Goal: Information Seeking & Learning: Learn about a topic

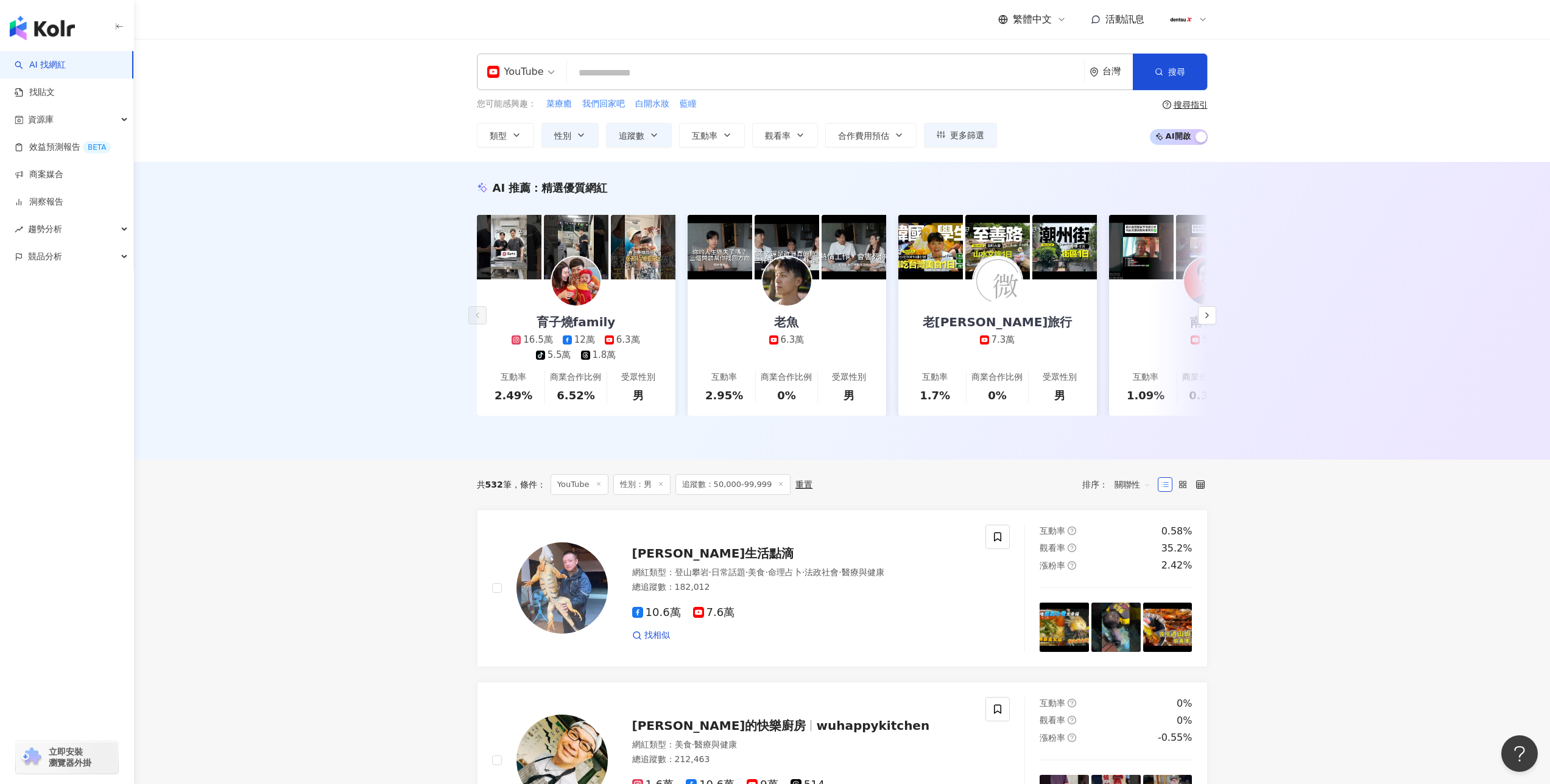
click at [622, 75] on input "search" at bounding box center [825, 73] width 507 height 23
type input "**"
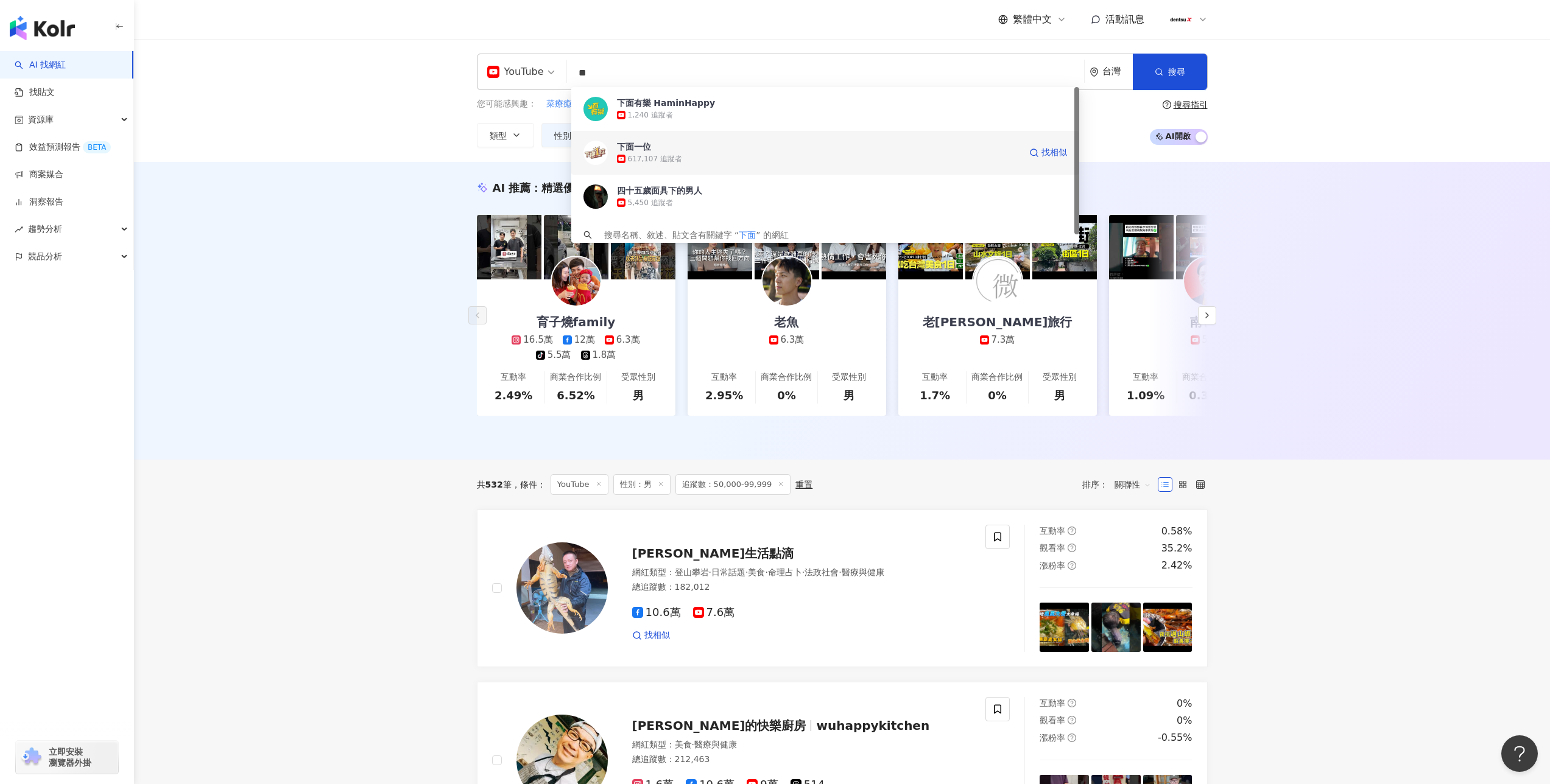
click at [635, 158] on div "617,107 追蹤者" at bounding box center [655, 159] width 54 height 11
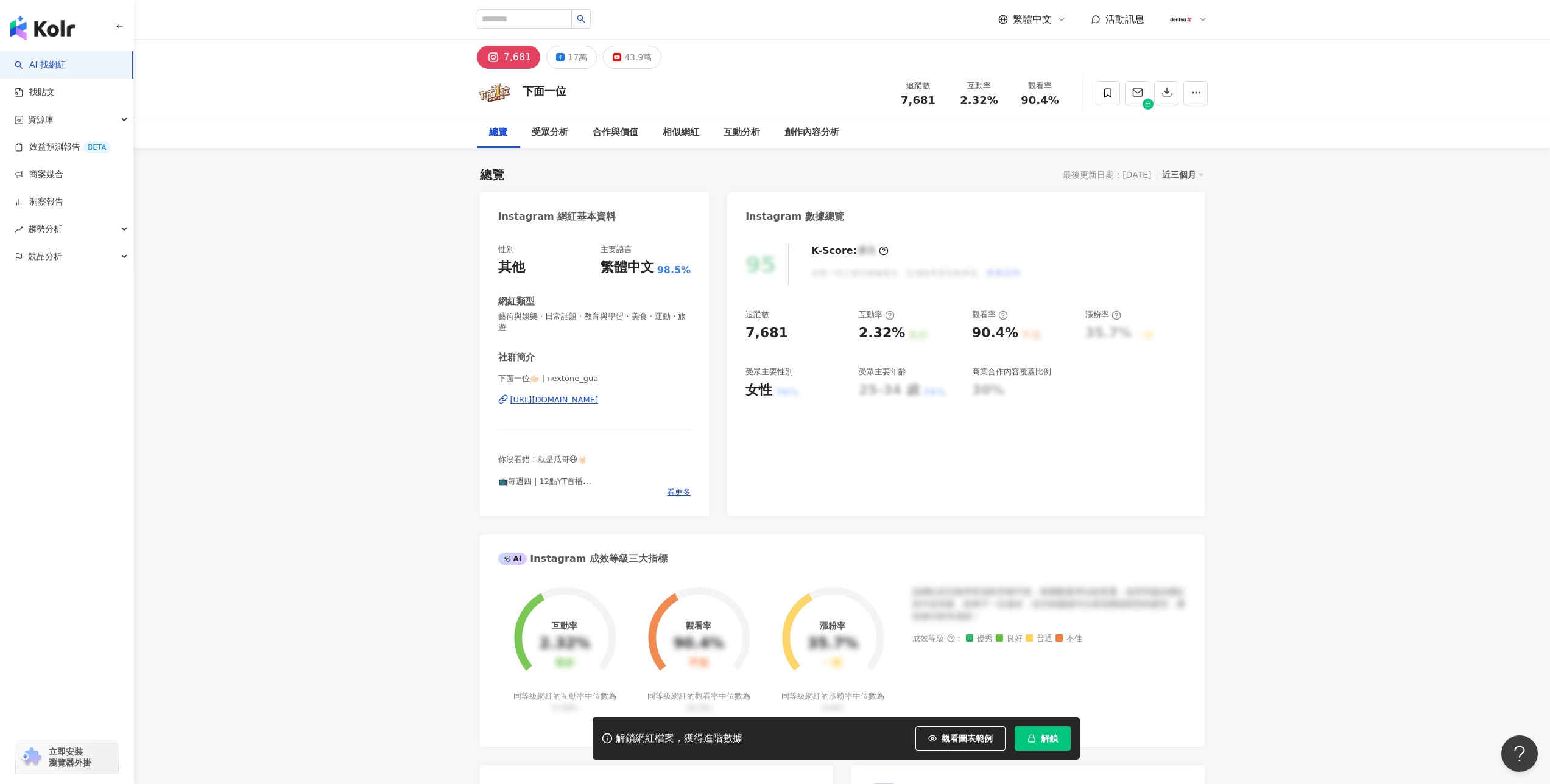
click at [1051, 746] on button "解鎖" at bounding box center [1043, 739] width 56 height 24
click at [624, 52] on div "43.9萬" at bounding box center [638, 57] width 28 height 17
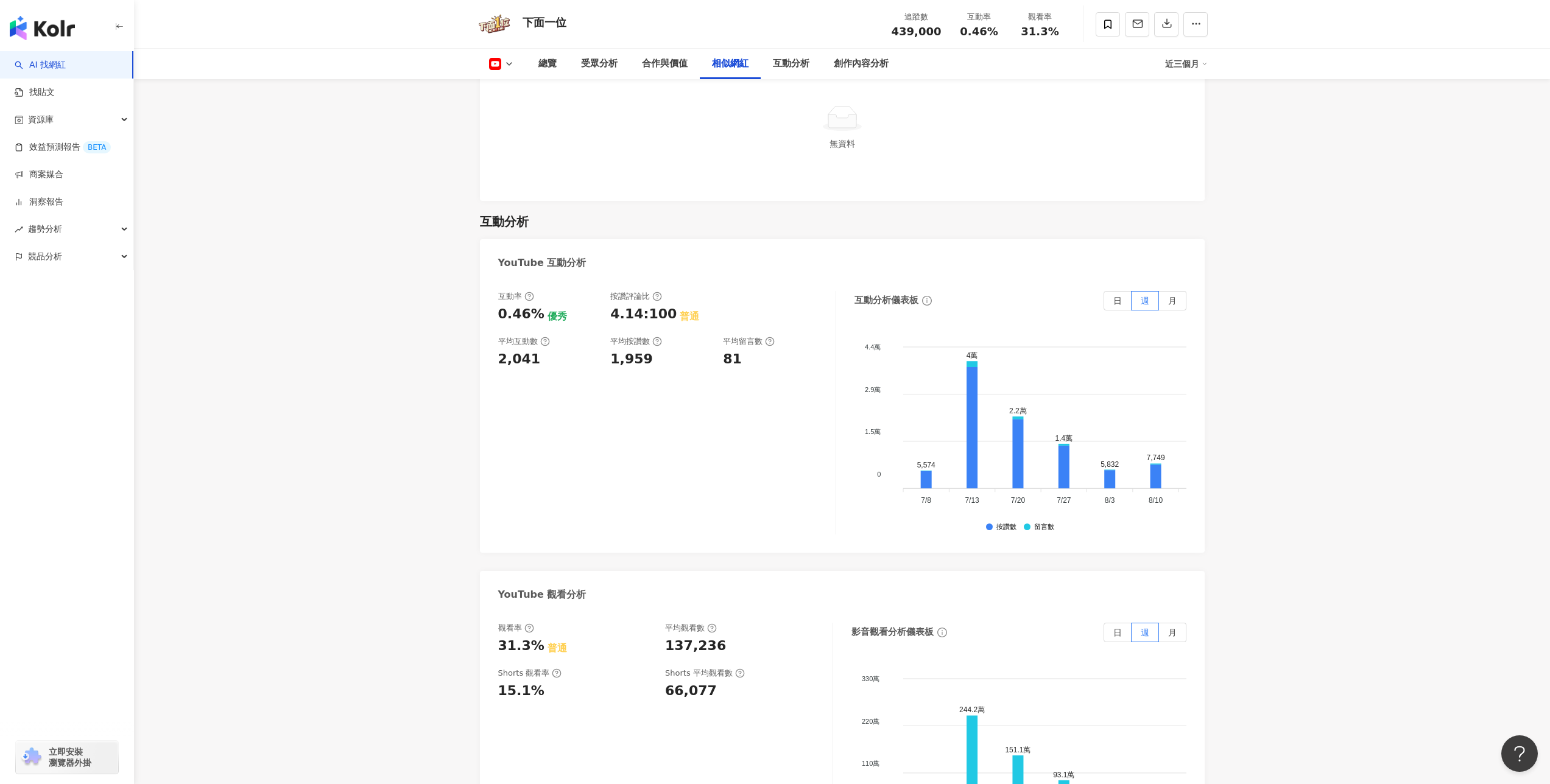
scroll to position [1882, 0]
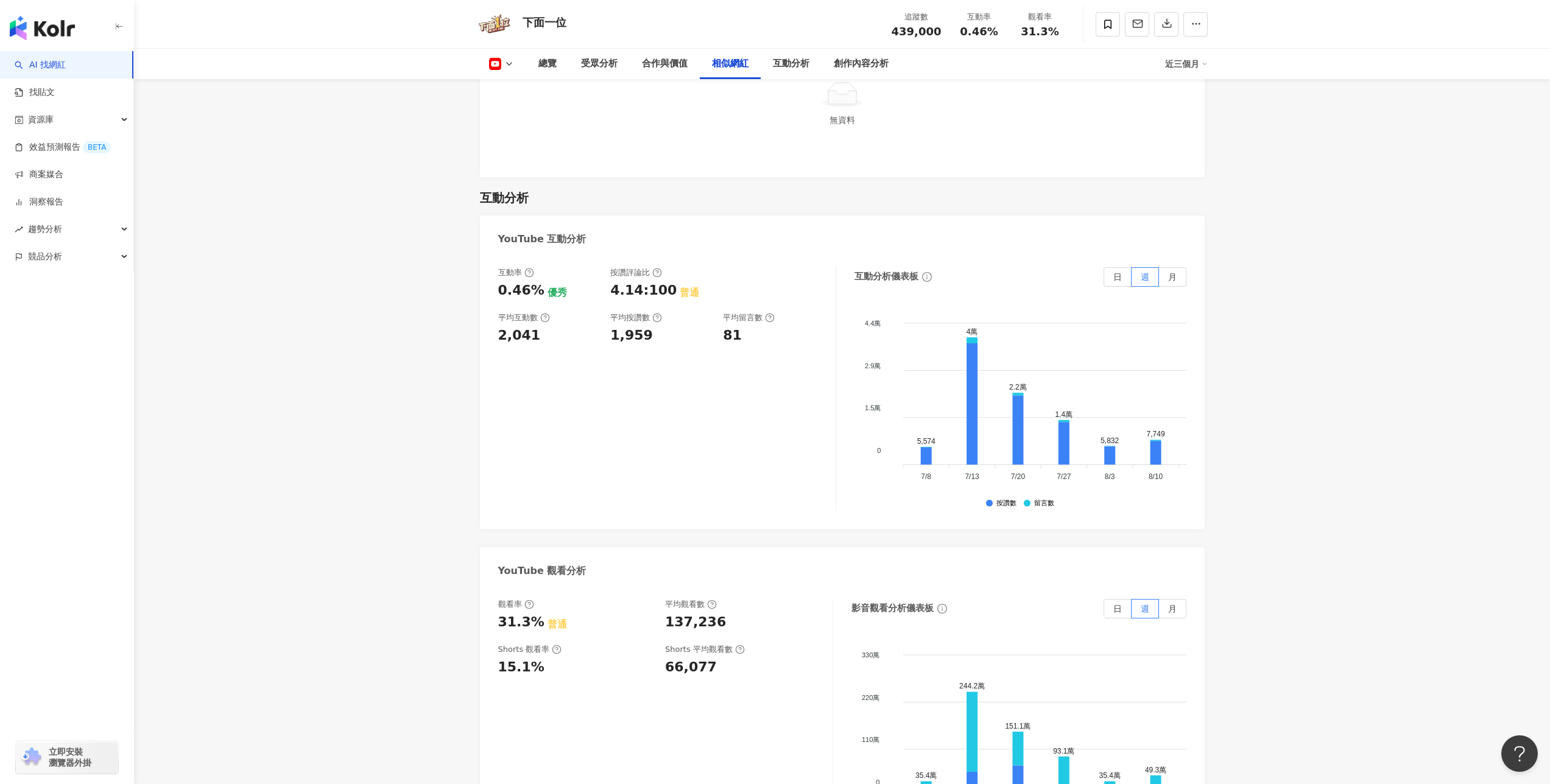
click at [54, 62] on link "AI 找網紅" at bounding box center [40, 64] width 51 height 12
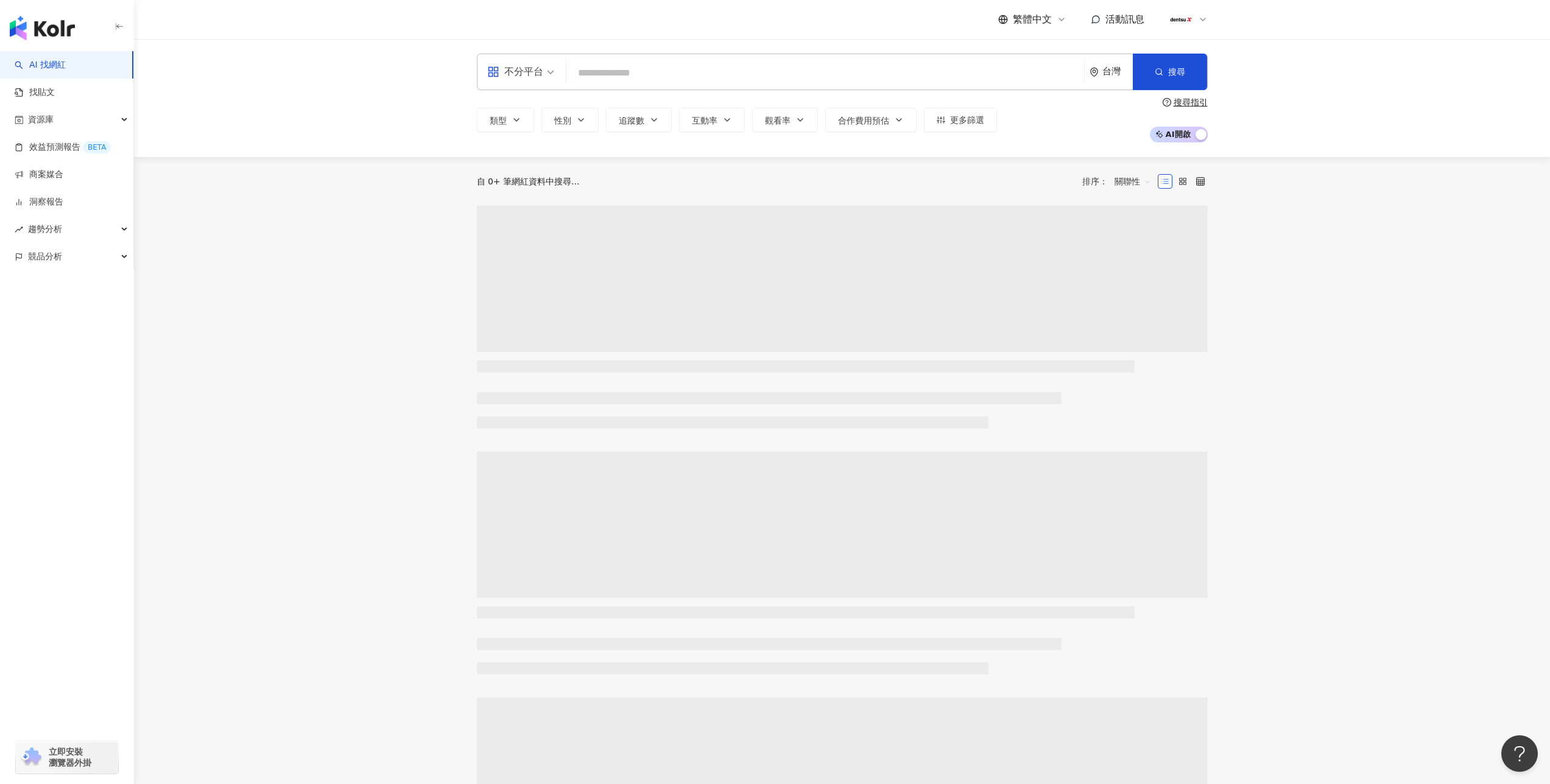
click at [654, 72] on input "search" at bounding box center [825, 73] width 508 height 23
type input "*"
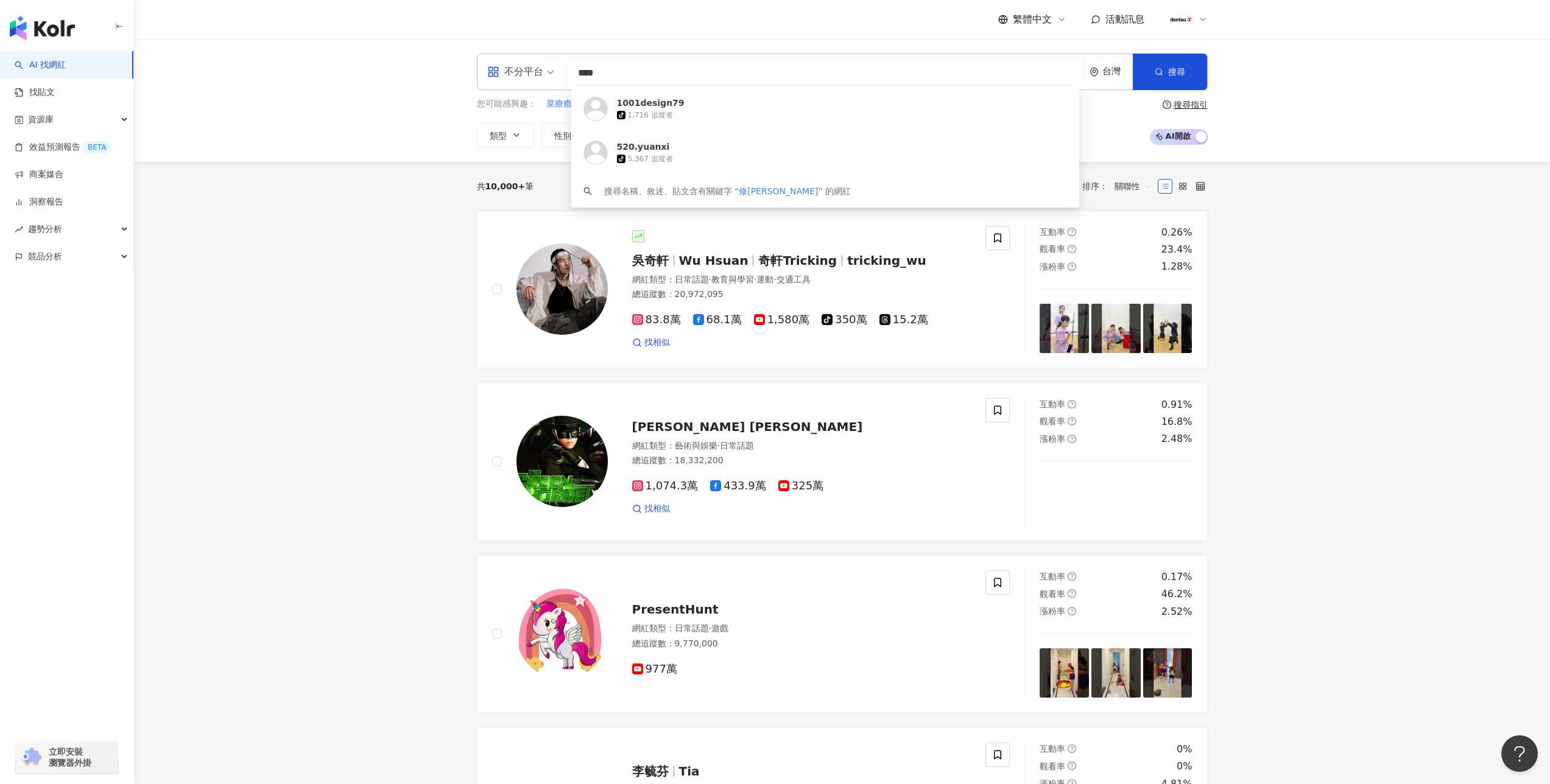
type input "*****"
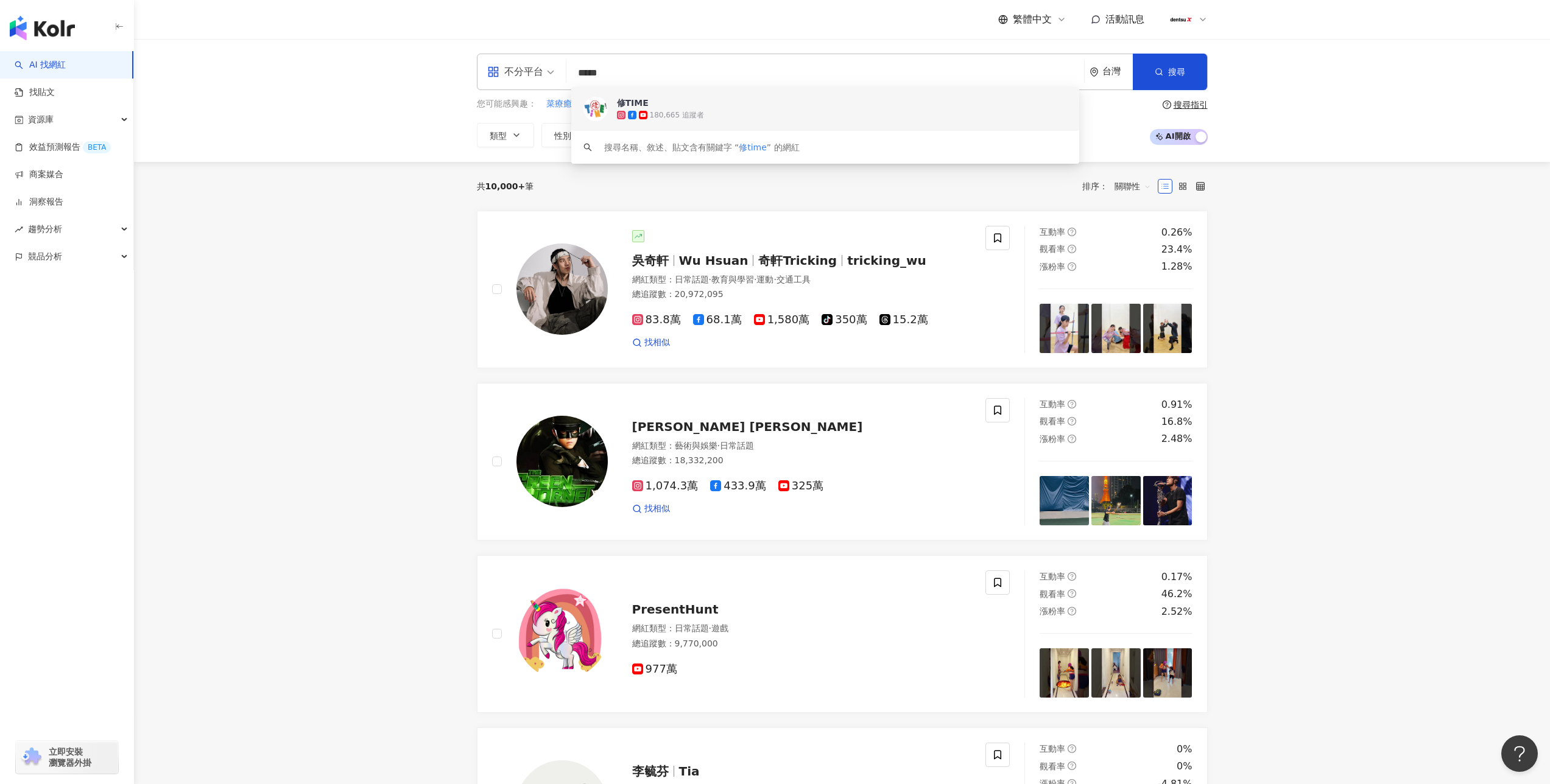
click at [669, 116] on div "180,665 追蹤者" at bounding box center [677, 115] width 54 height 11
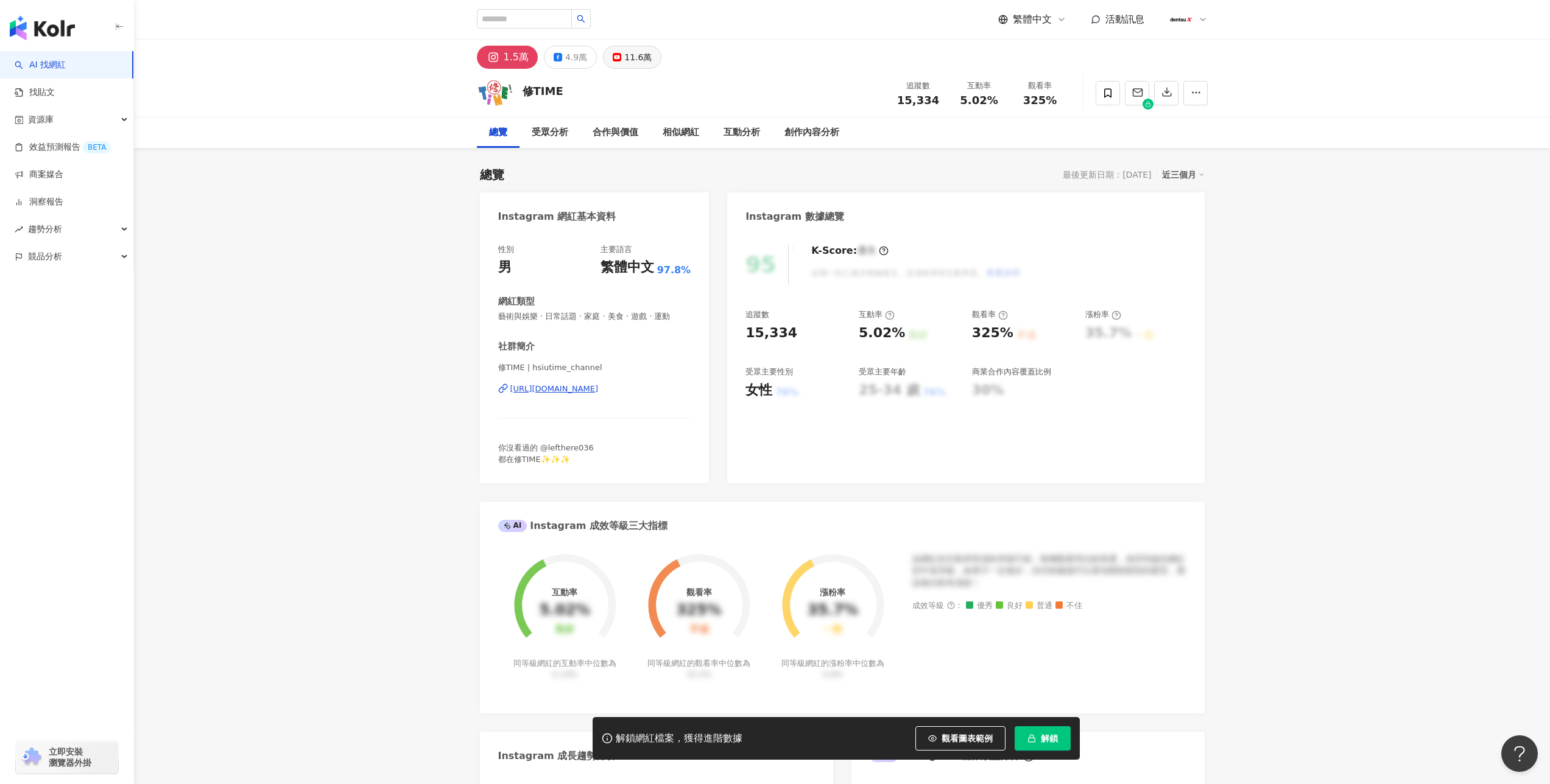
click at [613, 54] on icon at bounding box center [617, 57] width 8 height 8
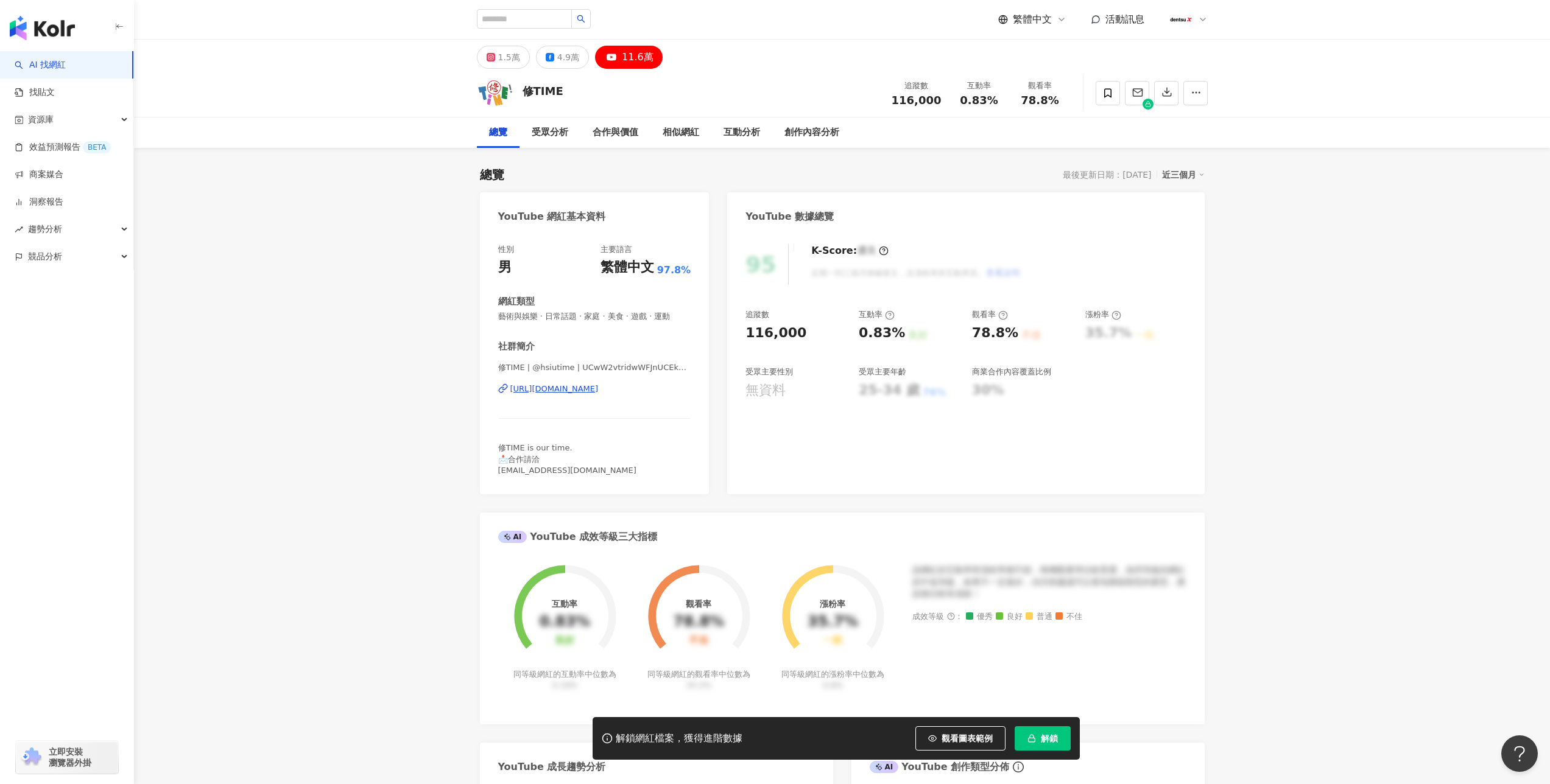
click at [1043, 730] on button "解鎖" at bounding box center [1043, 739] width 56 height 24
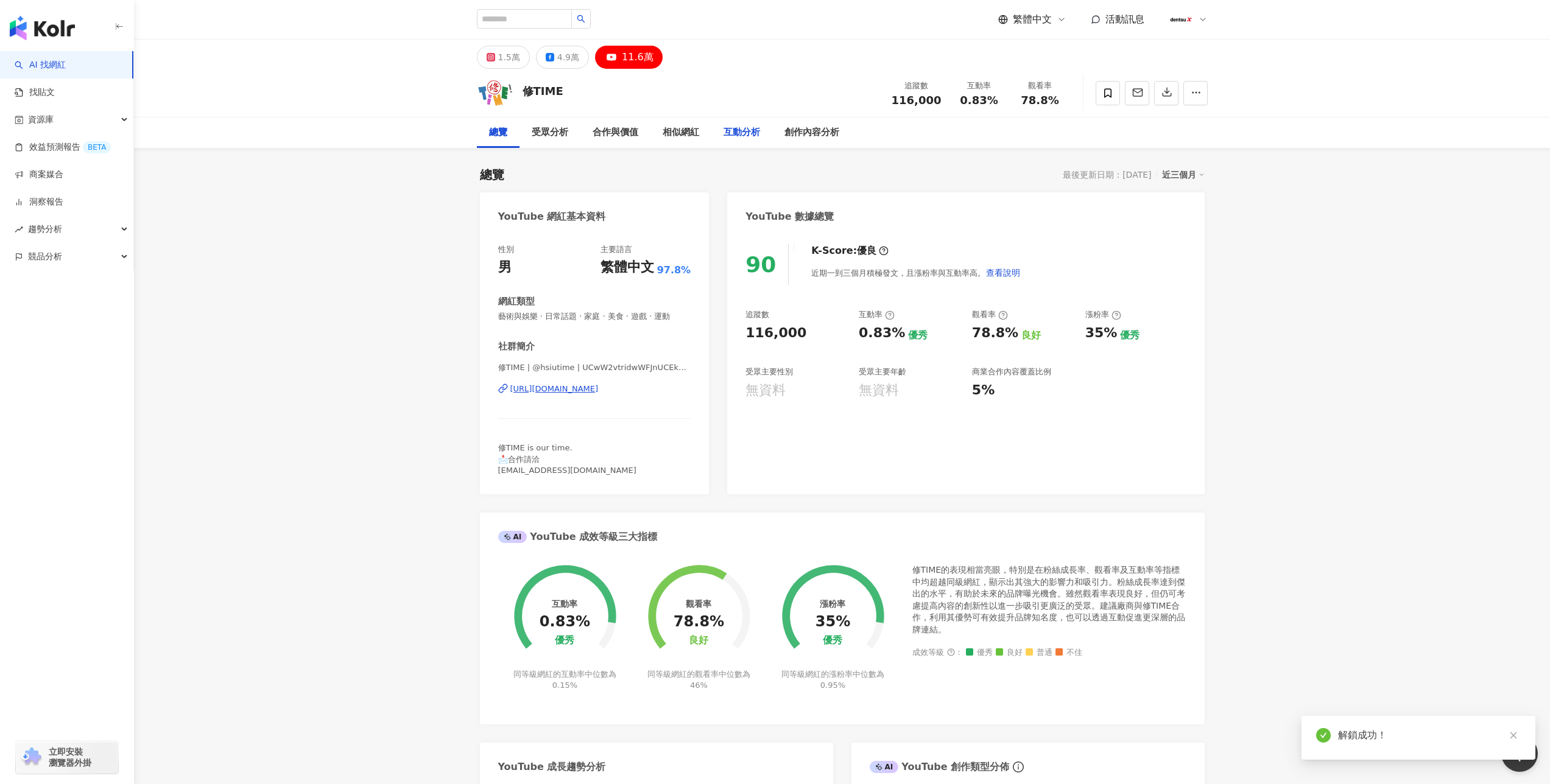
click at [739, 131] on div "互動分析" at bounding box center [742, 132] width 37 height 15
click at [582, 390] on div "[URL][DOMAIN_NAME]" at bounding box center [554, 388] width 88 height 11
click at [735, 132] on div "互動分析" at bounding box center [742, 132] width 37 height 15
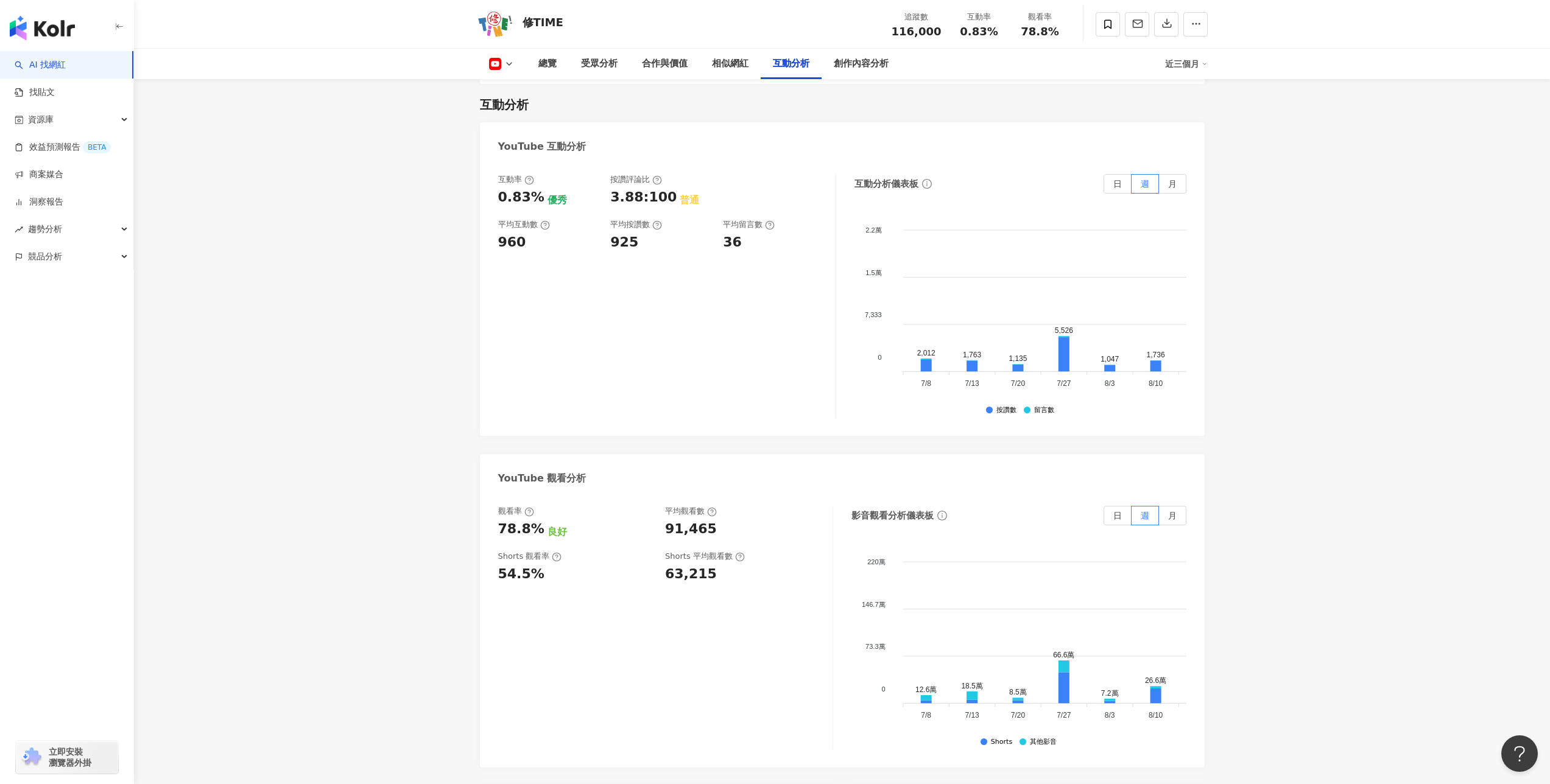
scroll to position [1864, 0]
